Goal: Obtain resource: Obtain resource

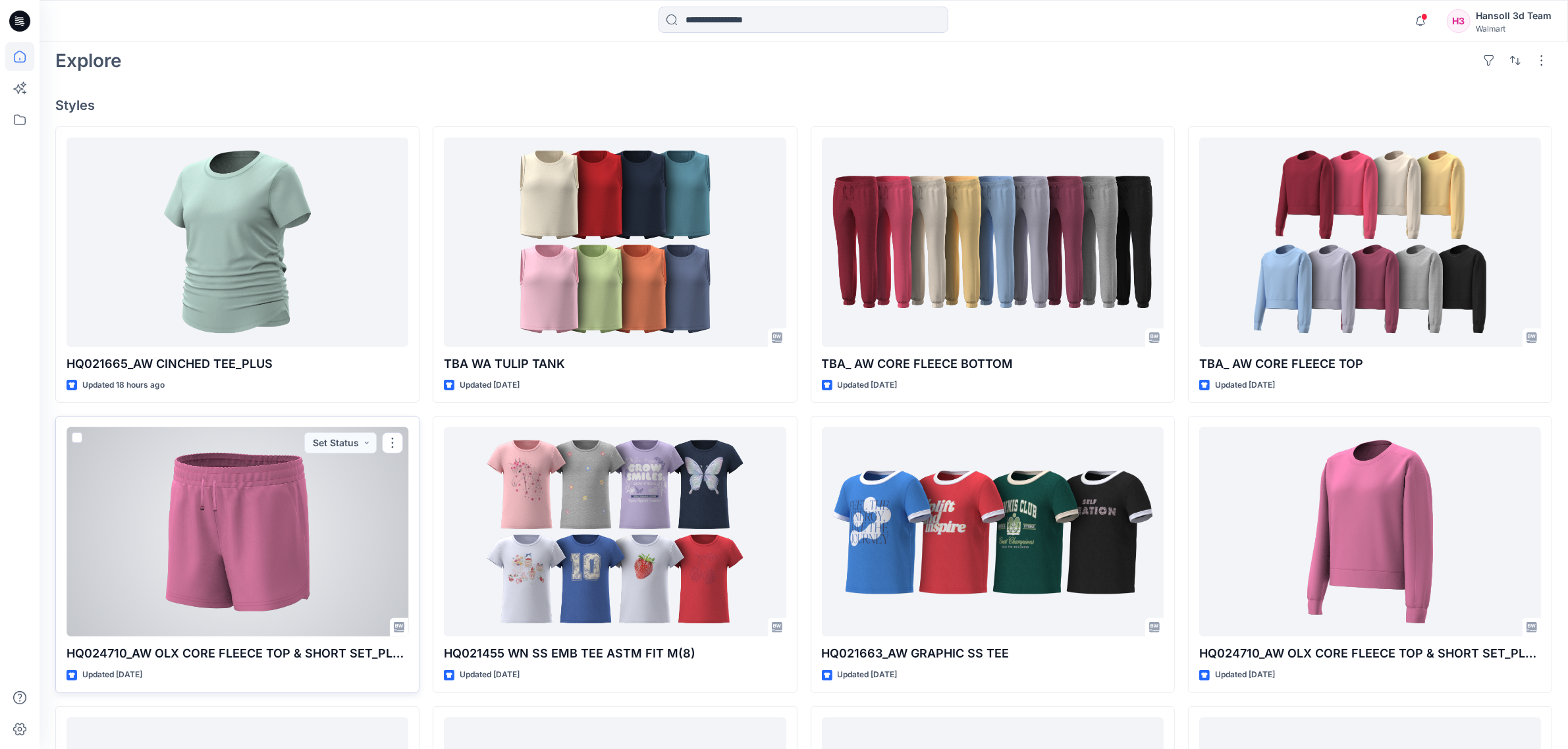
scroll to position [411, 0]
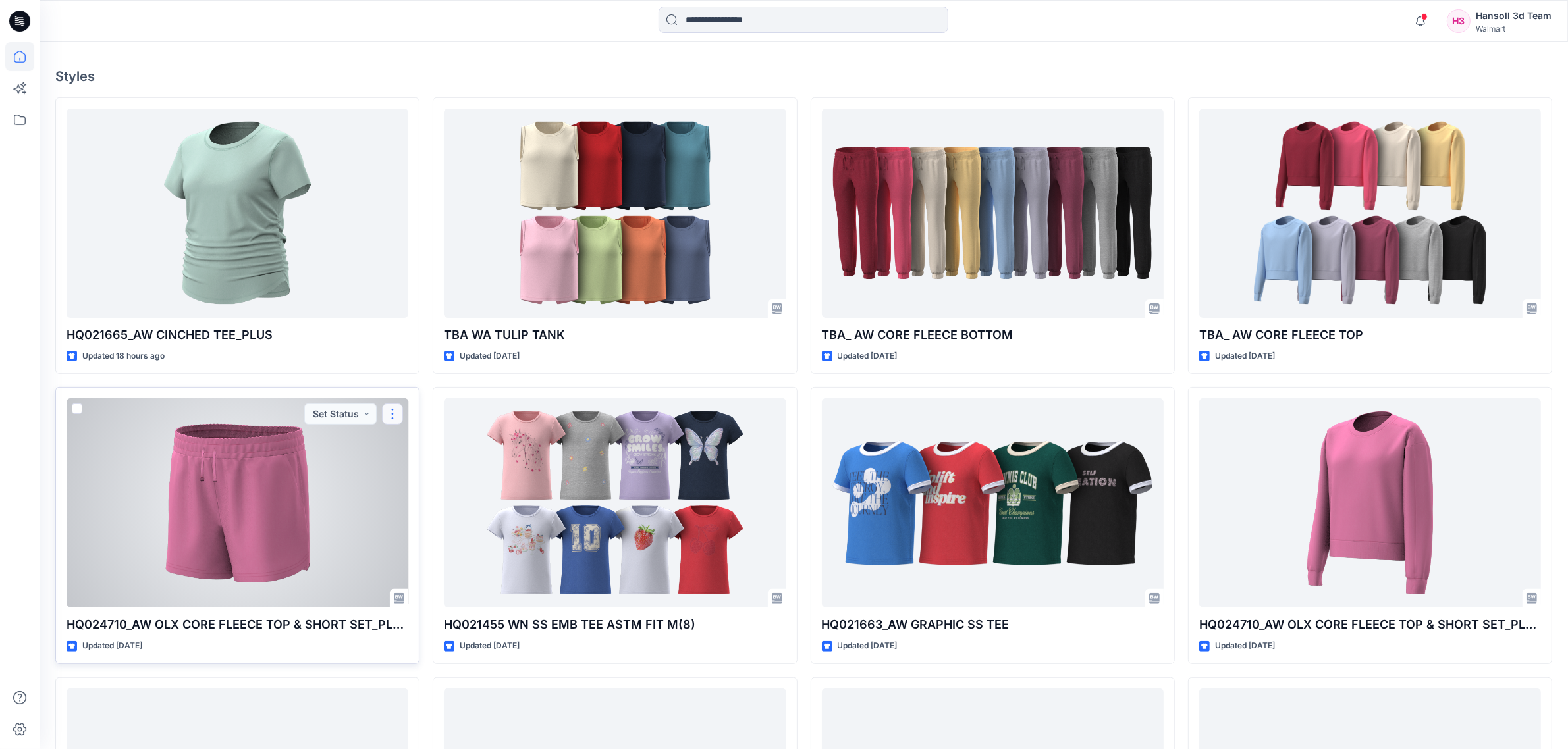
click at [396, 415] on button "button" at bounding box center [392, 414] width 21 height 21
click at [257, 554] on div at bounding box center [237, 503] width 342 height 209
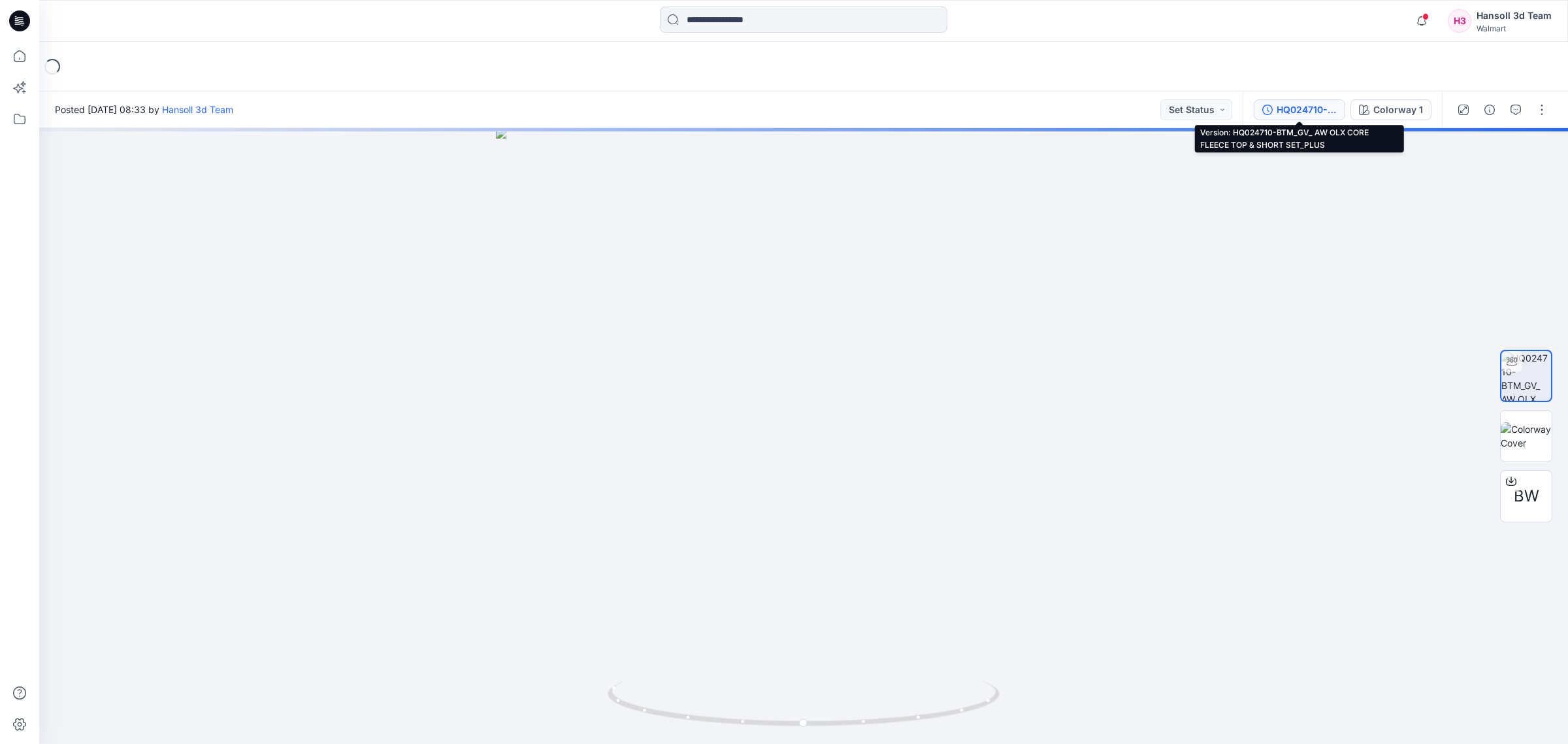
click at [1308, 112] on div "HQ024710-BTM_GV_ AW OLX CORE FLEECE TOP & SHORT SET_PLUS" at bounding box center [1306, 109] width 60 height 15
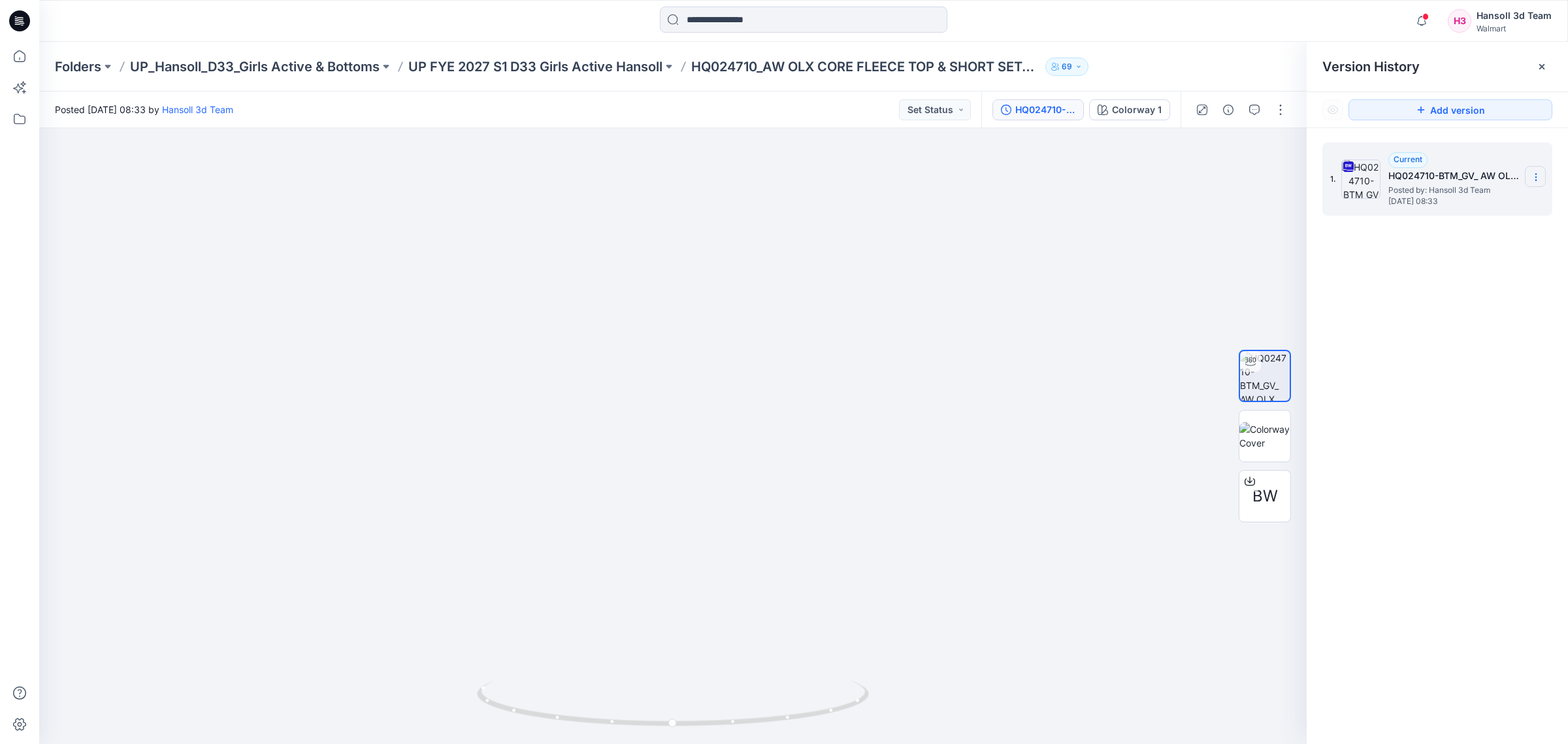
click at [1538, 177] on icon at bounding box center [1535, 177] width 10 height 10
click at [1488, 204] on span "Download Source BW File" at bounding box center [1470, 203] width 109 height 16
click at [1292, 446] on div "BW" at bounding box center [1265, 436] width 84 height 327
click at [1286, 439] on img at bounding box center [1265, 436] width 51 height 28
click at [1467, 470] on div "1. Current HQ024710-BTM_GV_ AW OLX CORE FLEECE TOP & SHORT SET_PLUS Posted by: …" at bounding box center [1436, 445] width 261 height 635
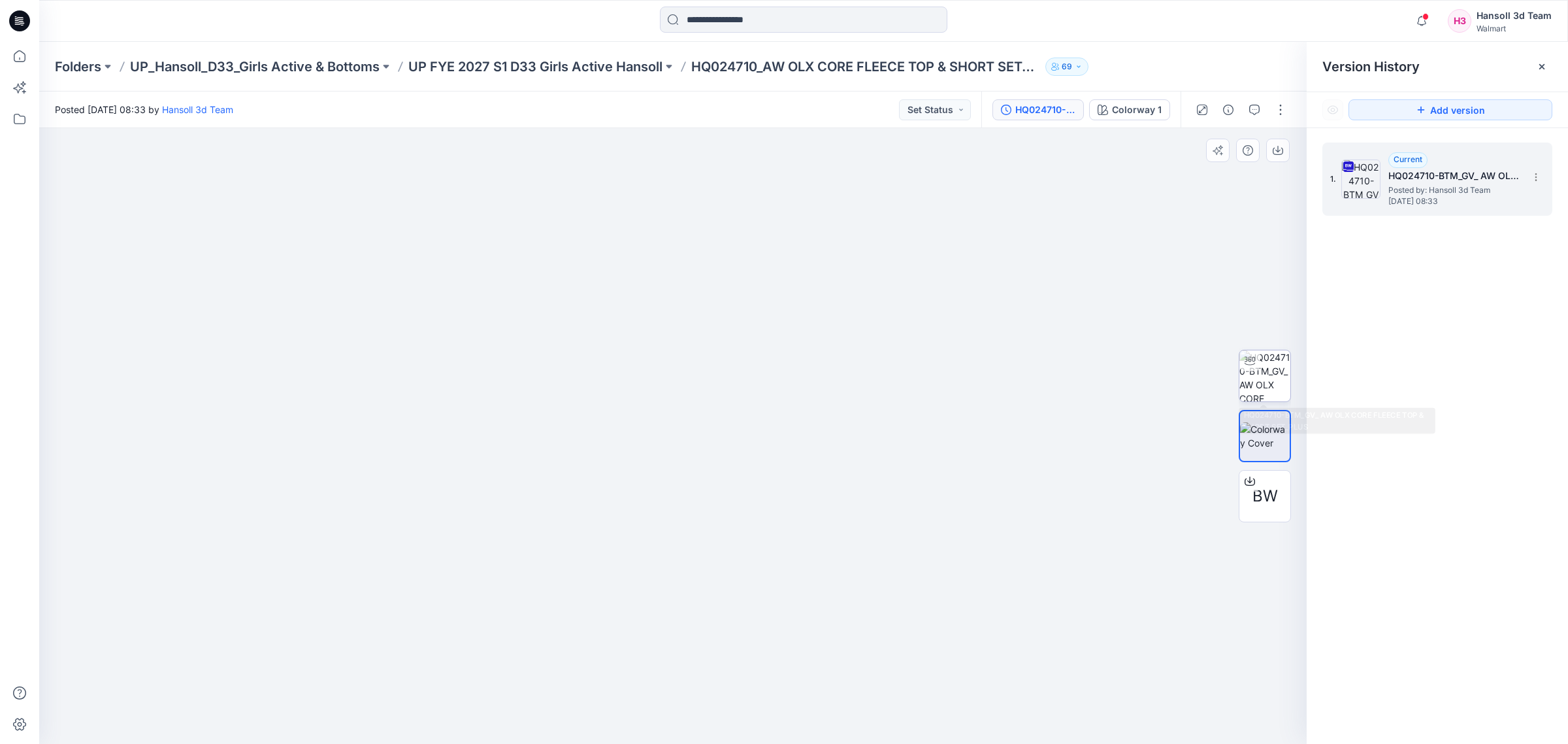
click at [1270, 392] on img at bounding box center [1265, 376] width 51 height 51
drag, startPoint x: 834, startPoint y: 702, endPoint x: 675, endPoint y: 713, distance: 159.4
click at [675, 713] on icon at bounding box center [674, 705] width 395 height 49
